Goal: Obtain resource: Download file/media

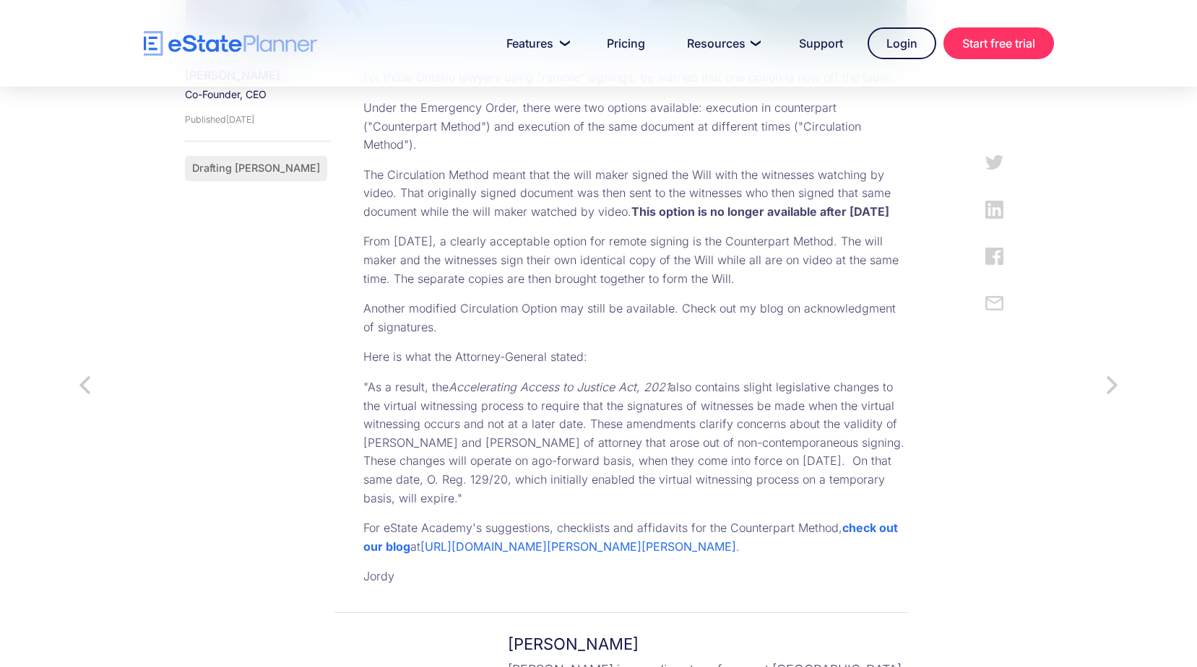
scroll to position [722, 0]
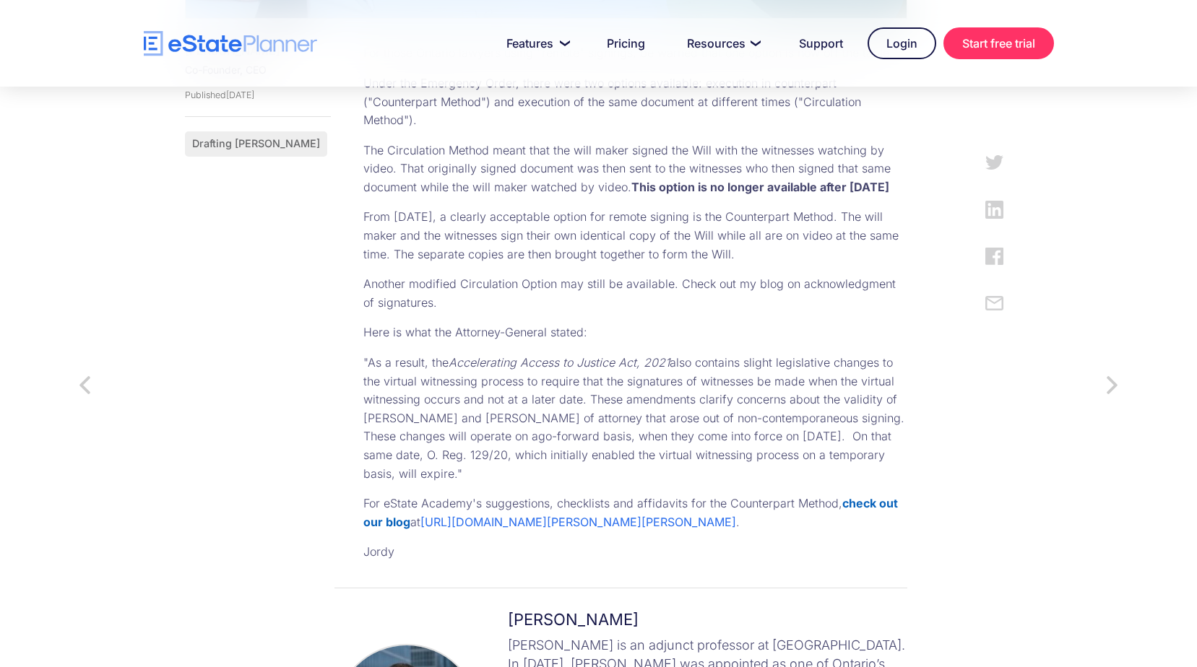
click at [874, 496] on strong "check out our blog" at bounding box center [630, 512] width 534 height 33
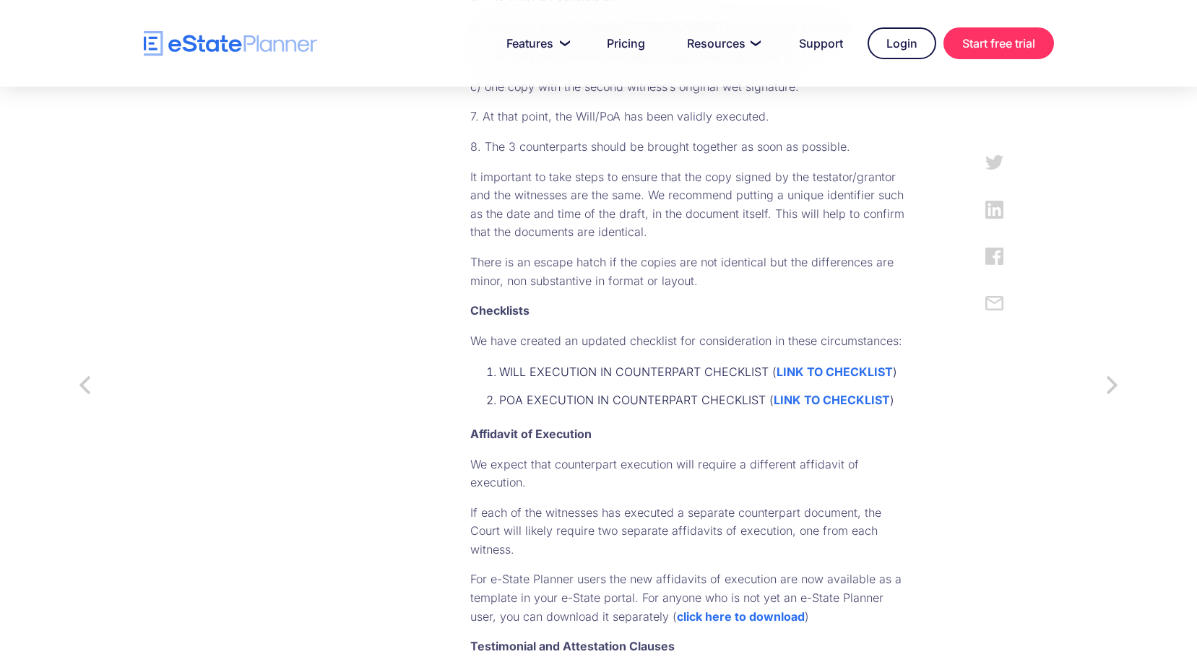
scroll to position [1228, 0]
click at [677, 609] on strong "click here to download" at bounding box center [741, 616] width 128 height 14
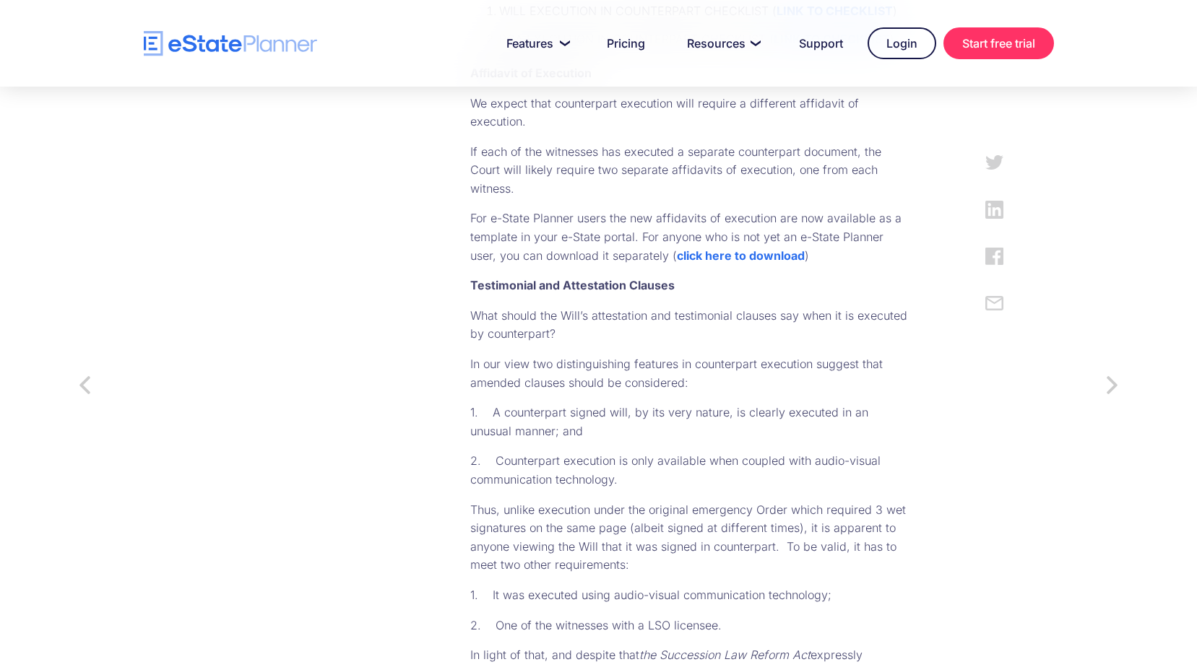
scroll to position [1589, 0]
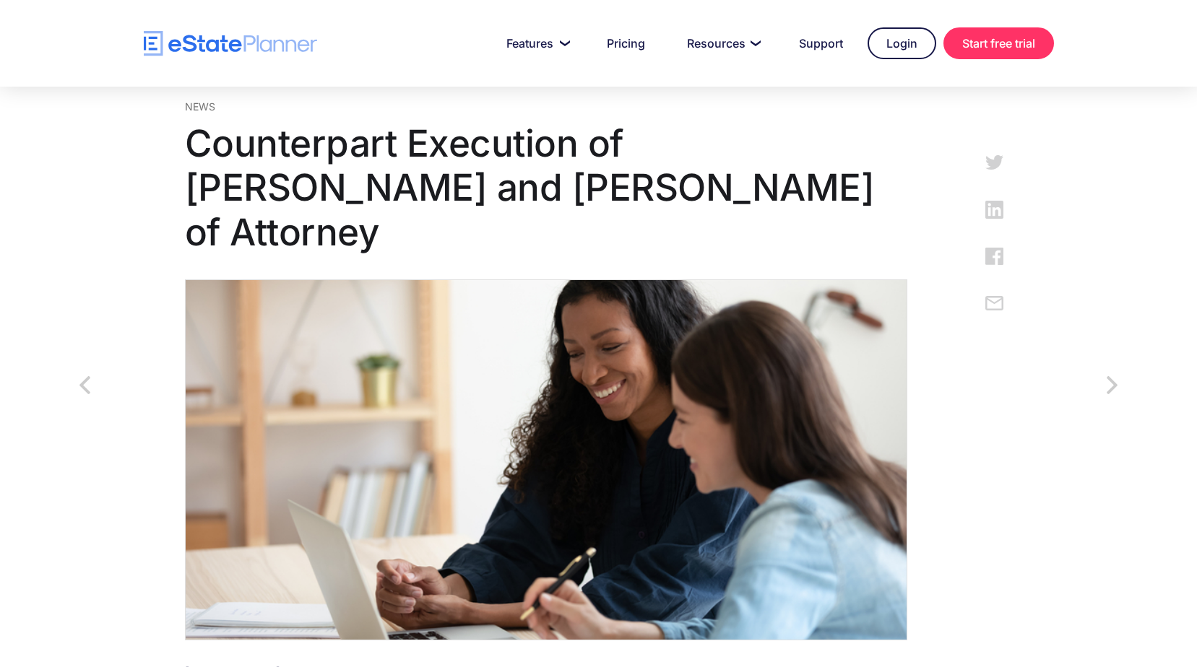
scroll to position [0, 0]
